Goal: Information Seeking & Learning: Learn about a topic

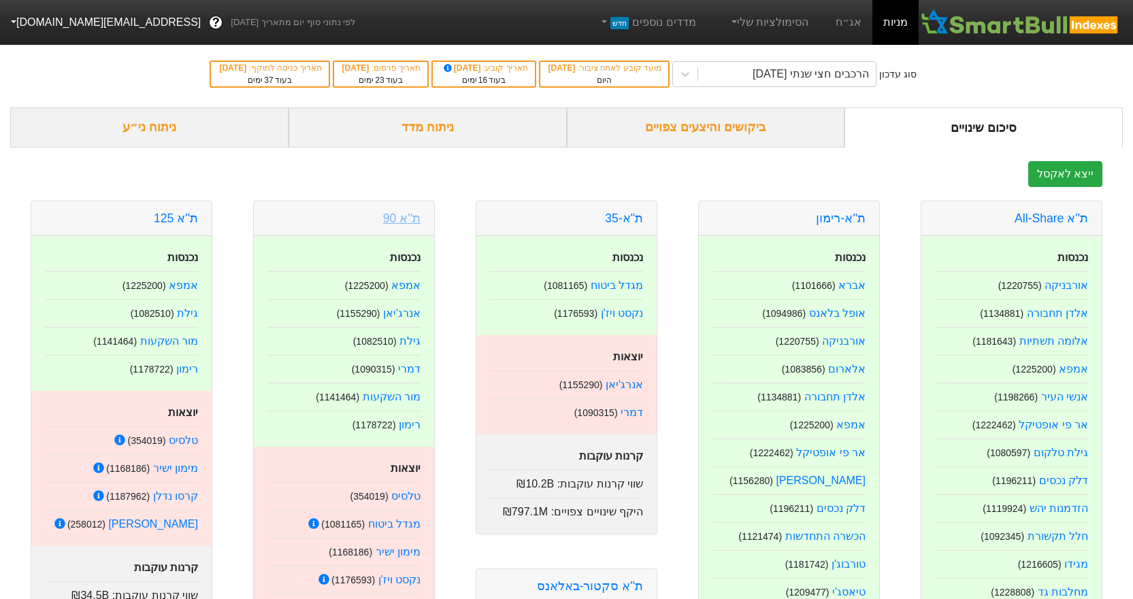
click at [410, 214] on link "ת''א 90" at bounding box center [401, 219] width 37 height 14
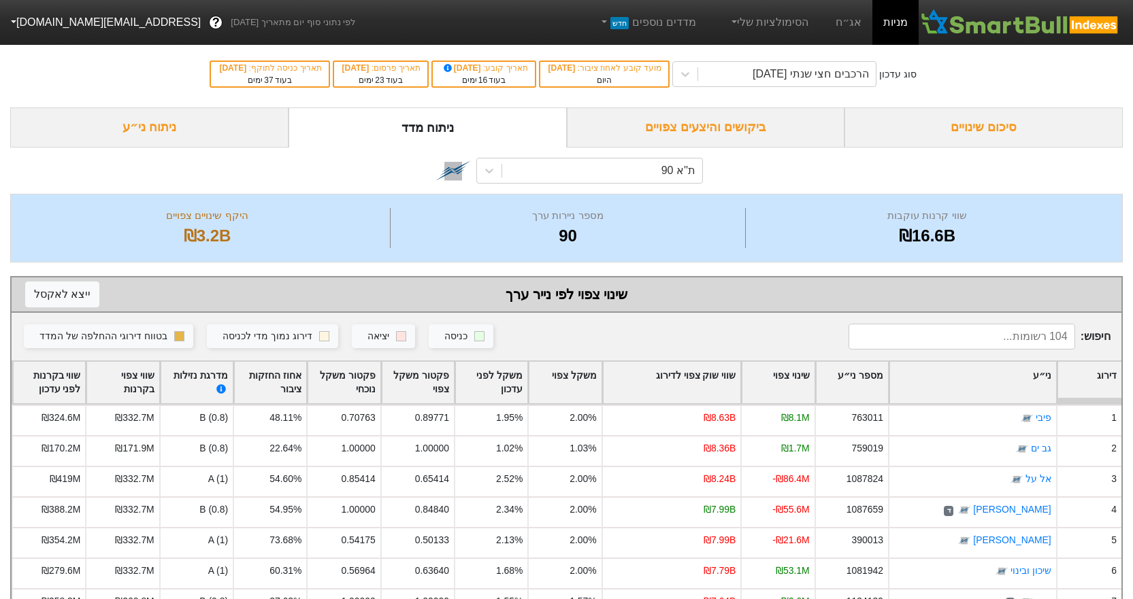
click at [920, 127] on div "סיכום שינויים" at bounding box center [983, 127] width 278 height 40
